Goal: Task Accomplishment & Management: Manage account settings

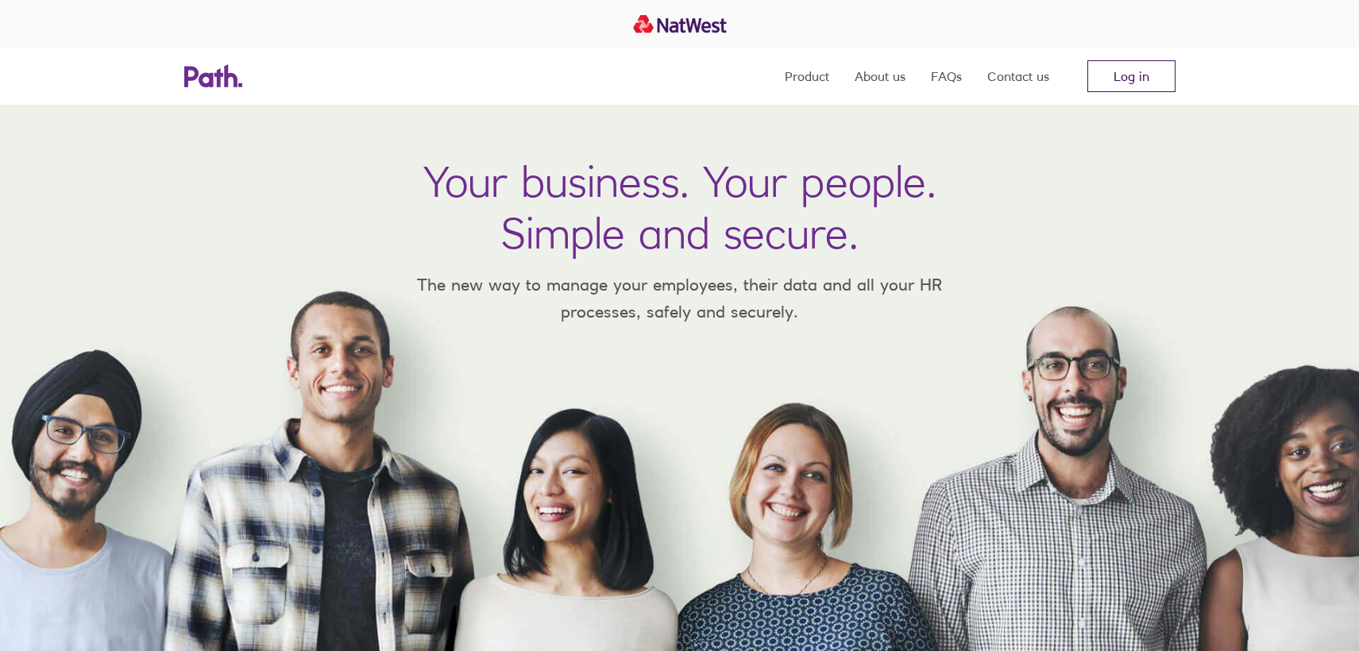
click at [1114, 80] on link "Log in" at bounding box center [1131, 76] width 88 height 32
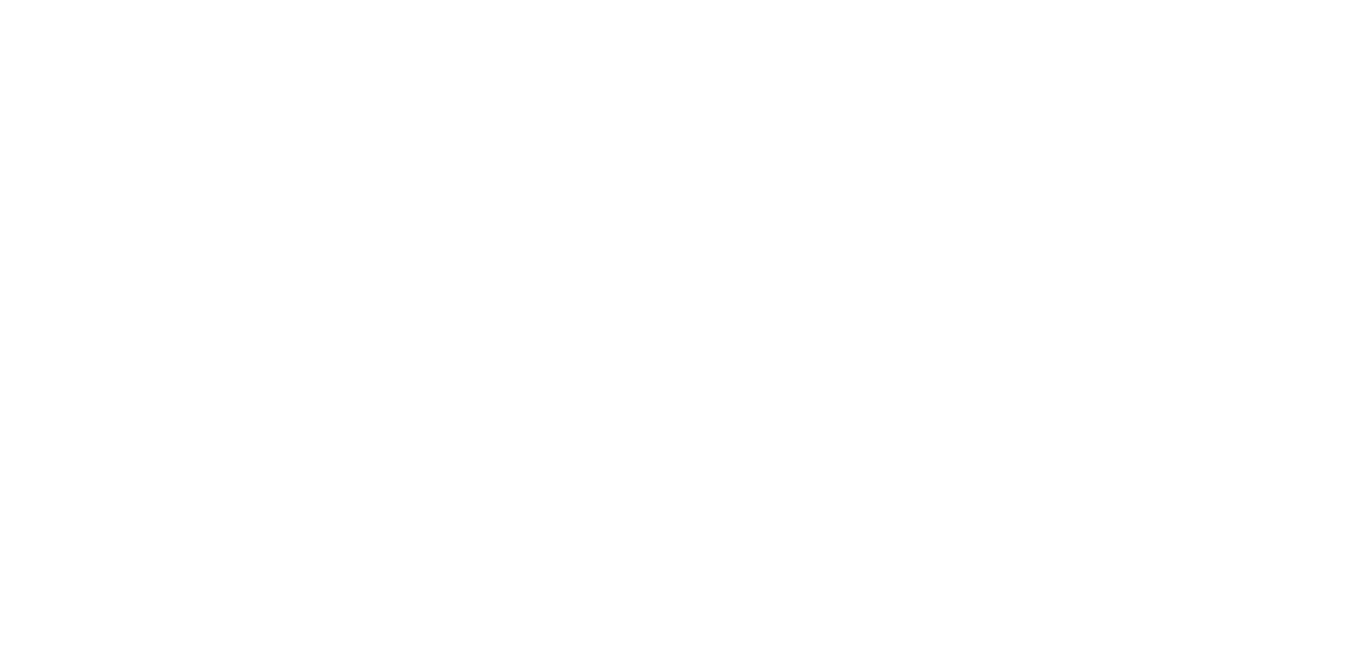
click at [706, 348] on div at bounding box center [679, 325] width 1359 height 651
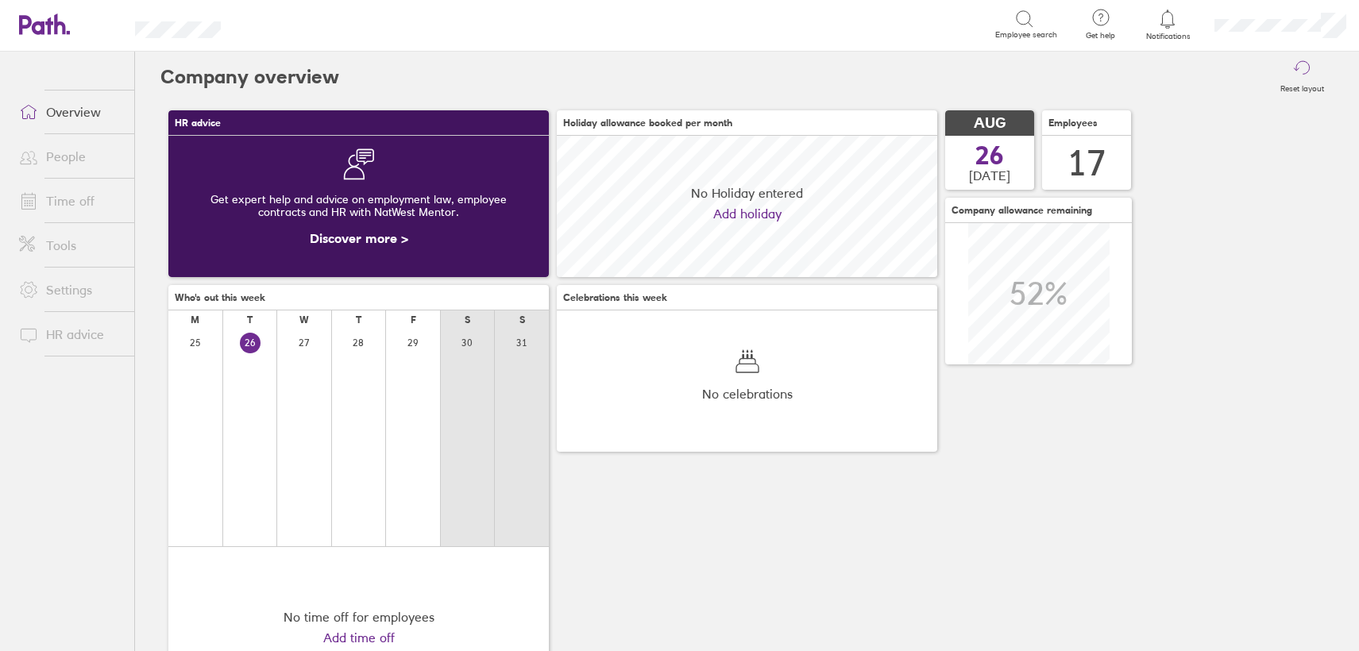
scroll to position [141, 380]
click at [68, 197] on link "Time off" at bounding box center [70, 201] width 128 height 32
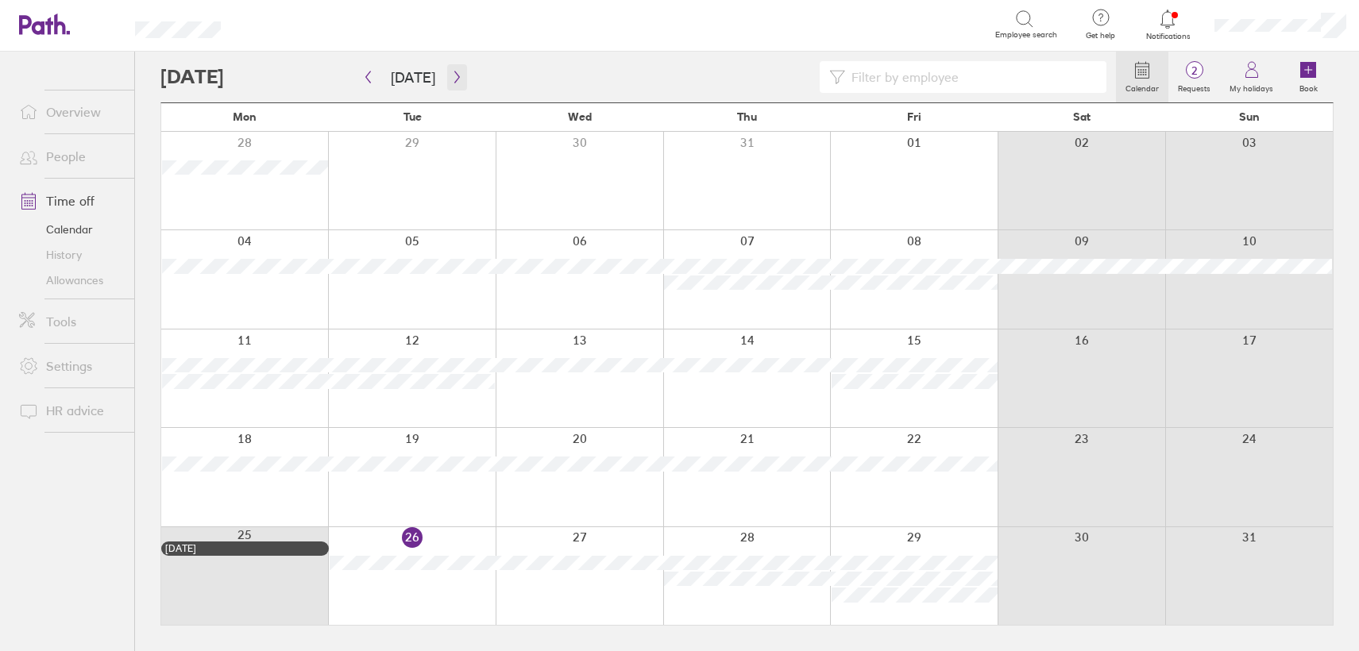
click at [451, 75] on icon "button" at bounding box center [457, 77] width 12 height 13
